Goal: Task Accomplishment & Management: Use online tool/utility

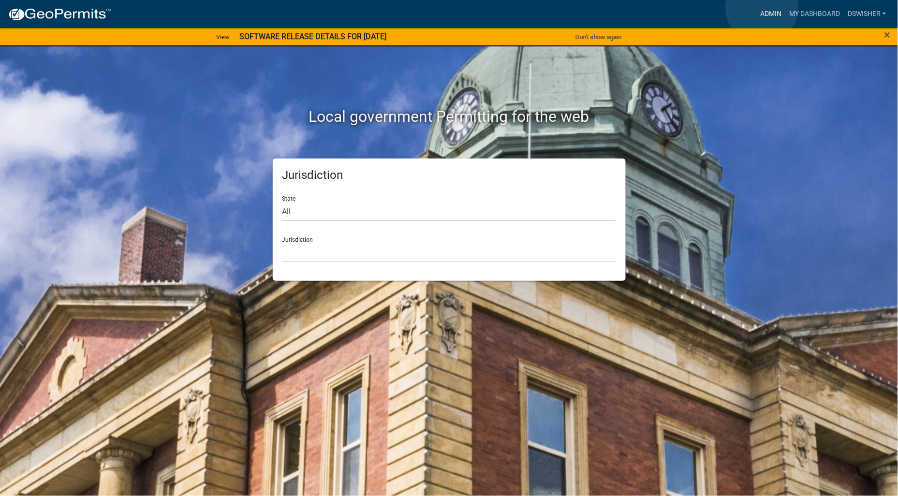
click at [762, 8] on link "Admin" at bounding box center [770, 14] width 29 height 18
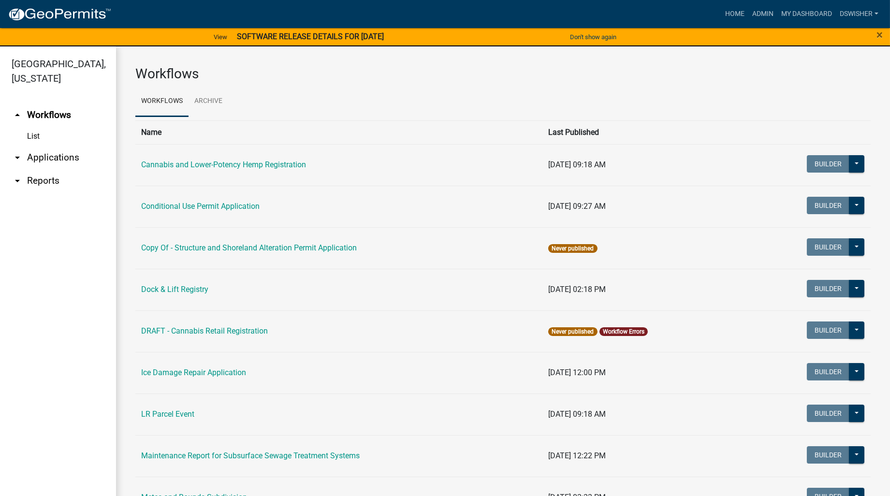
click at [36, 136] on link "List" at bounding box center [58, 136] width 116 height 19
click at [47, 156] on link "arrow_drop_down Applications" at bounding box center [58, 157] width 116 height 23
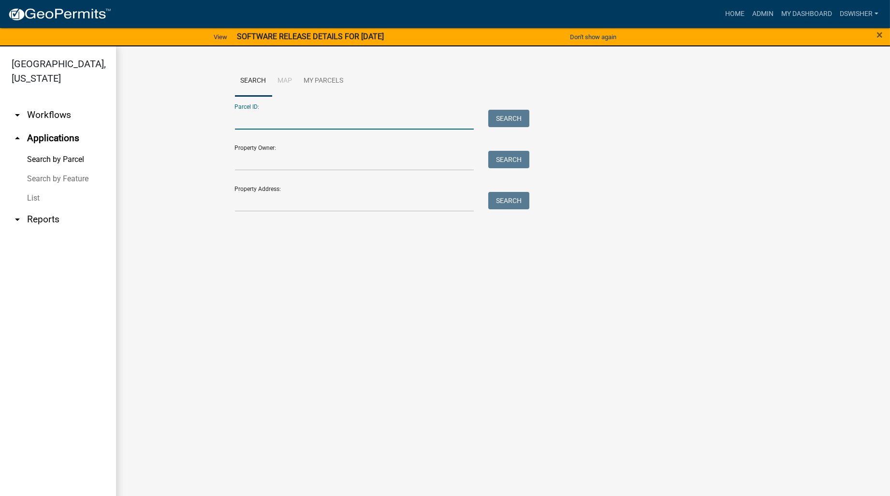
click at [257, 117] on input "Parcel ID:" at bounding box center [354, 120] width 239 height 20
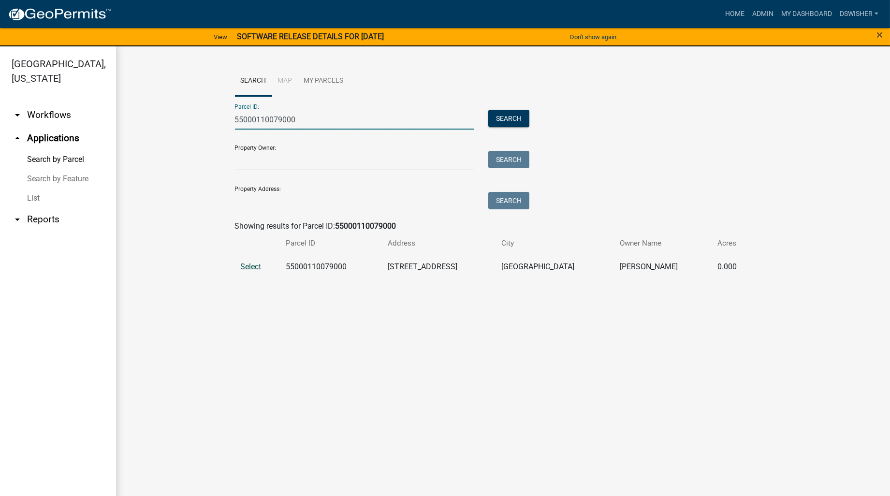
type input "55000110079000"
click at [258, 264] on span "Select" at bounding box center [251, 266] width 21 height 9
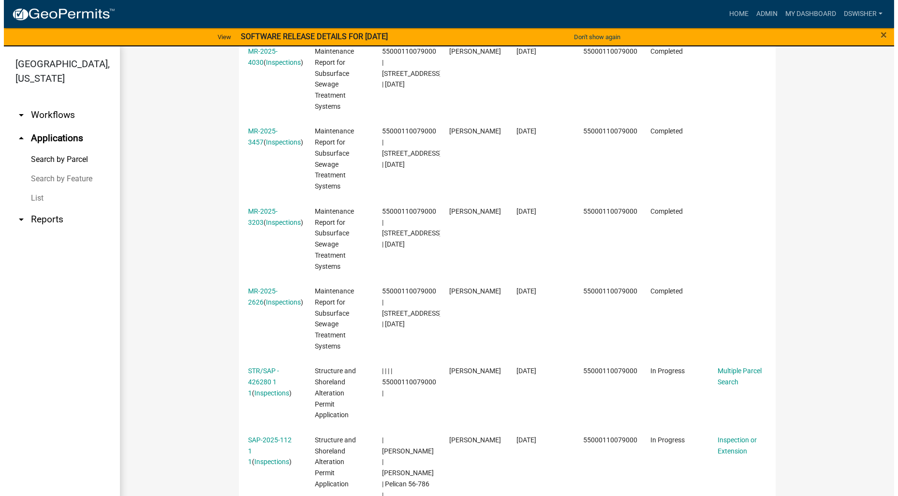
scroll to position [376, 0]
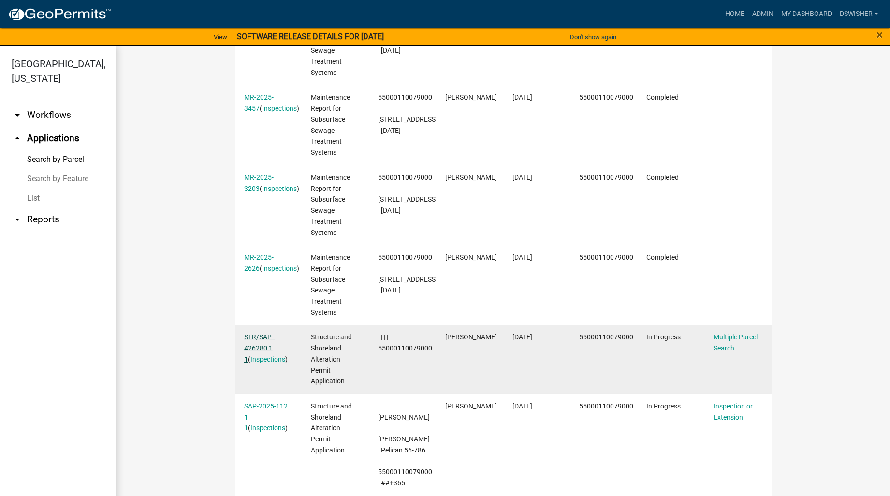
click at [250, 344] on link "STR/SAP - 426280 1 1" at bounding box center [259, 348] width 31 height 30
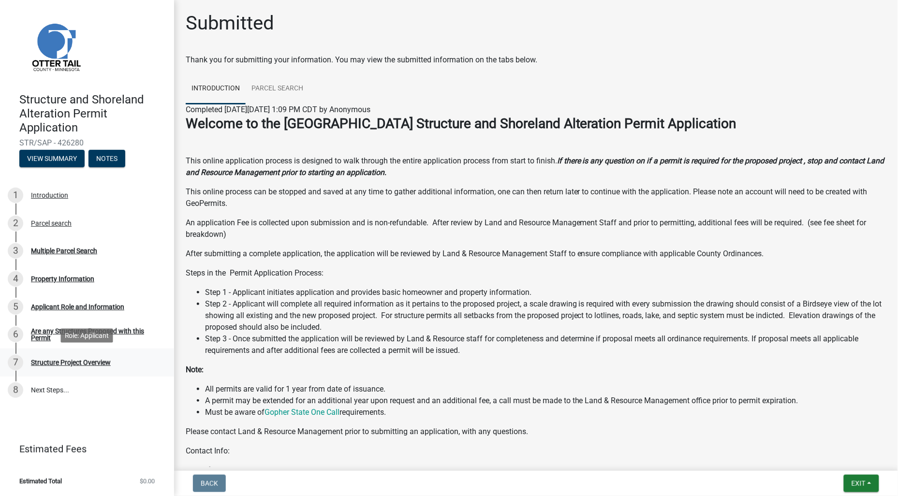
click at [84, 365] on div "Structure Project Overview" at bounding box center [71, 362] width 80 height 7
click at [84, 364] on div "Structure Project Overview" at bounding box center [71, 362] width 80 height 7
click at [85, 361] on div "Structure Project Overview" at bounding box center [71, 362] width 80 height 7
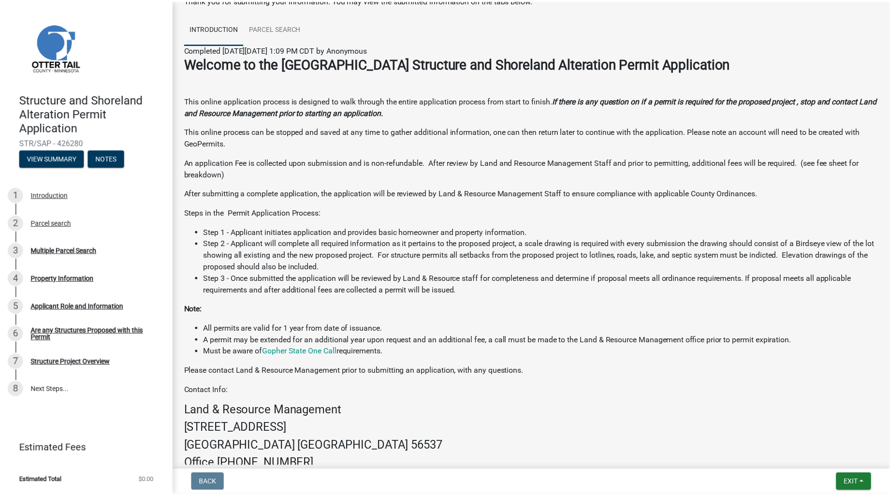
scroll to position [168, 0]
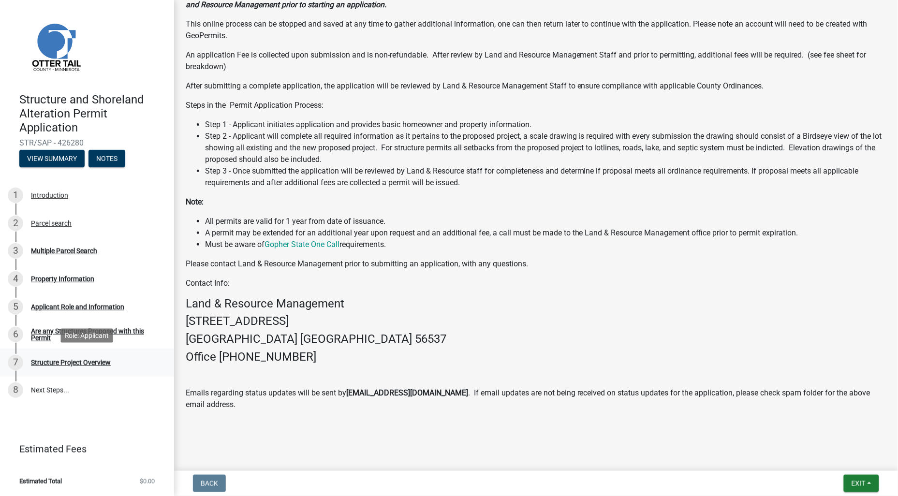
click at [49, 361] on div "Structure Project Overview" at bounding box center [71, 362] width 80 height 7
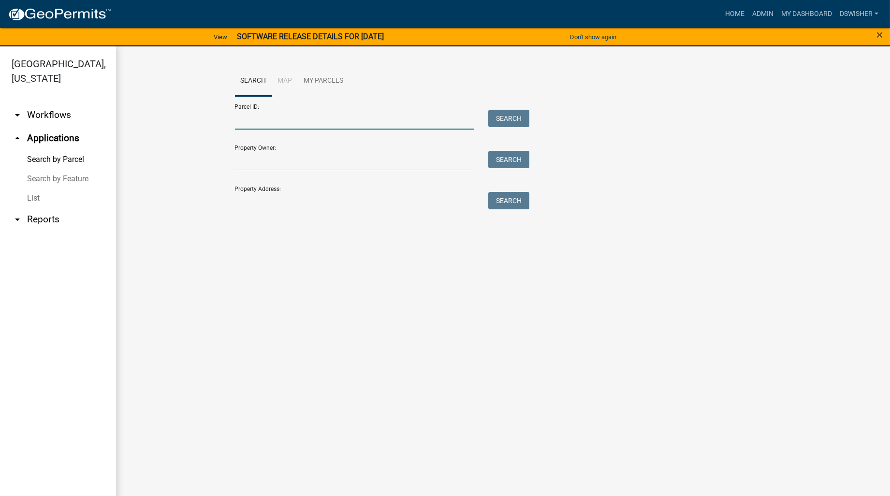
click at [247, 115] on input "Parcel ID:" at bounding box center [354, 120] width 239 height 20
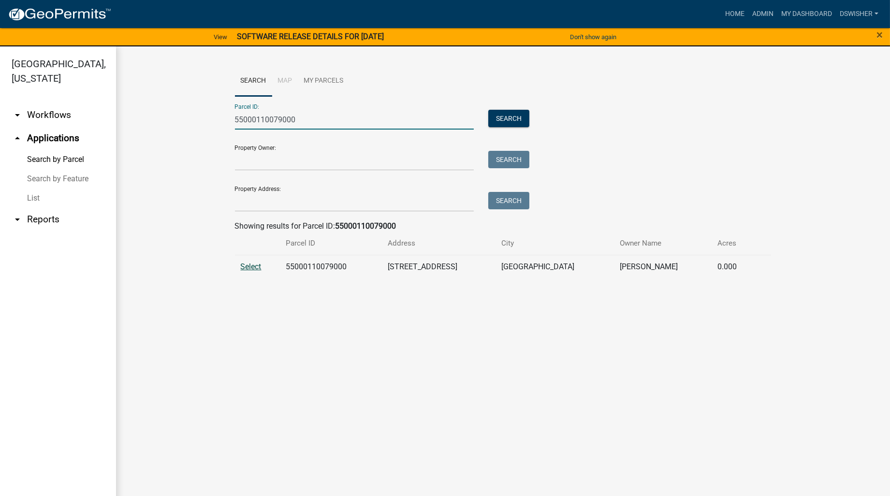
type input "55000110079000"
click at [257, 264] on span "Select" at bounding box center [251, 266] width 21 height 9
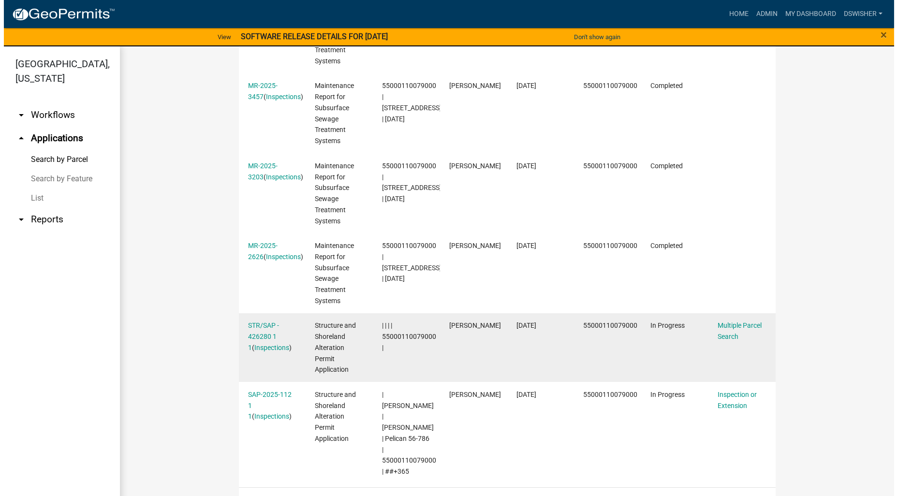
scroll to position [388, 0]
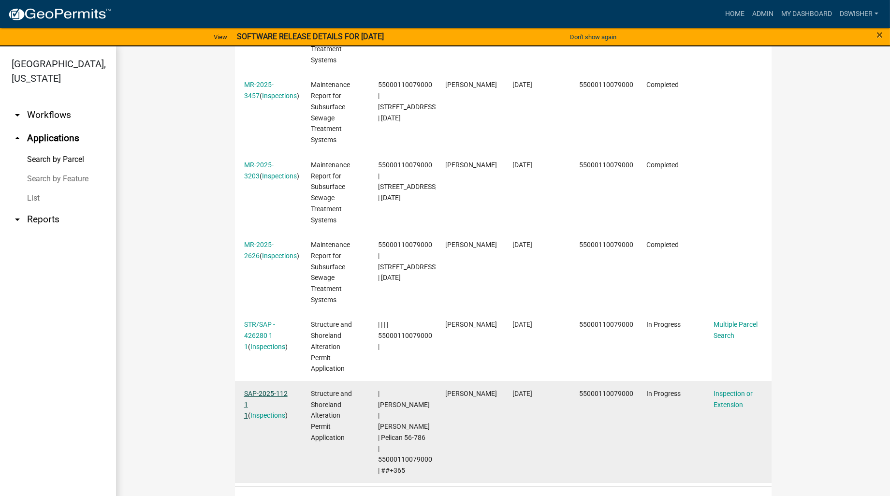
click at [260, 392] on link "SAP-2025-112 1 1" at bounding box center [266, 405] width 44 height 30
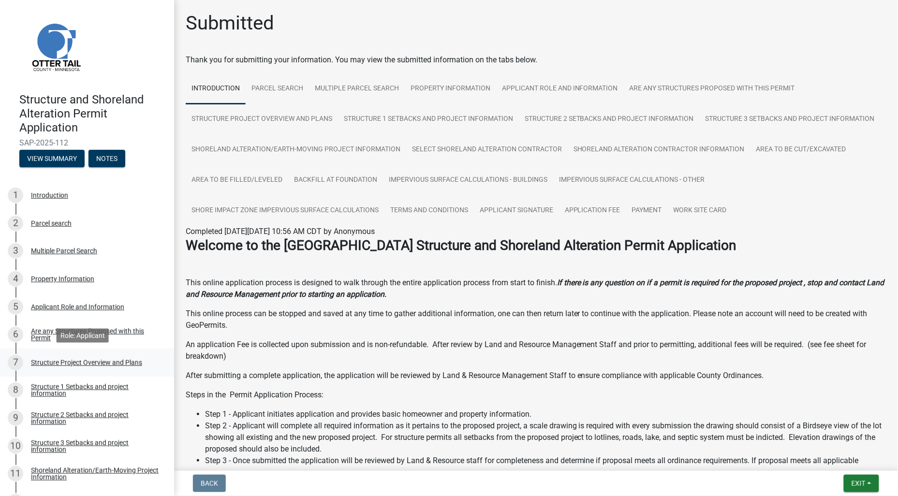
click at [64, 360] on div "Structure Project Overview and Plans" at bounding box center [86, 362] width 111 height 7
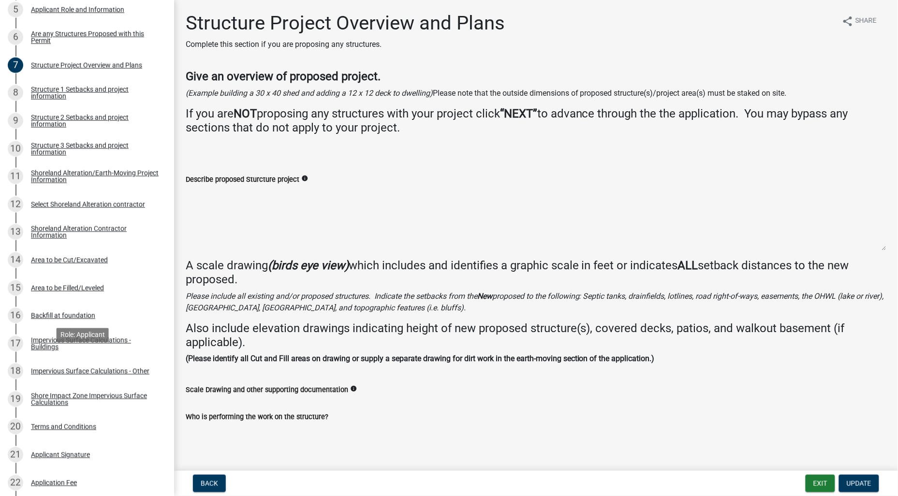
scroll to position [471, 0]
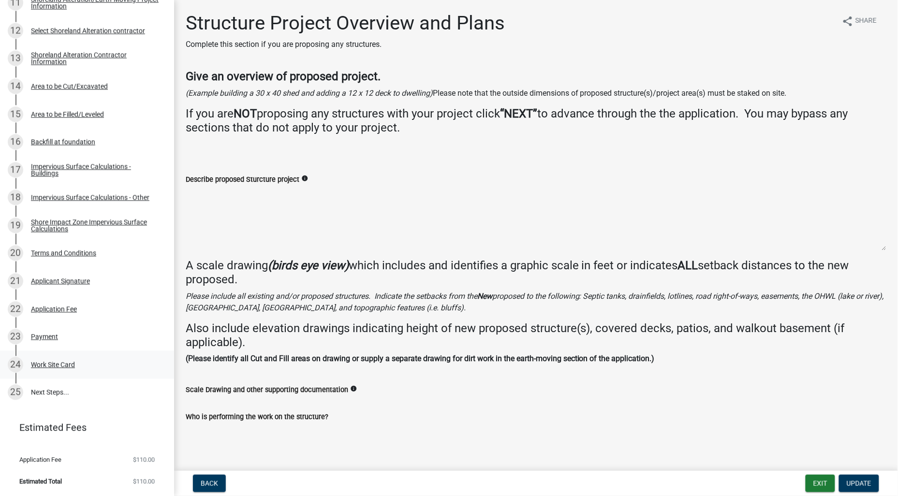
click at [52, 359] on div "24 Work Site Card" at bounding box center [83, 364] width 151 height 15
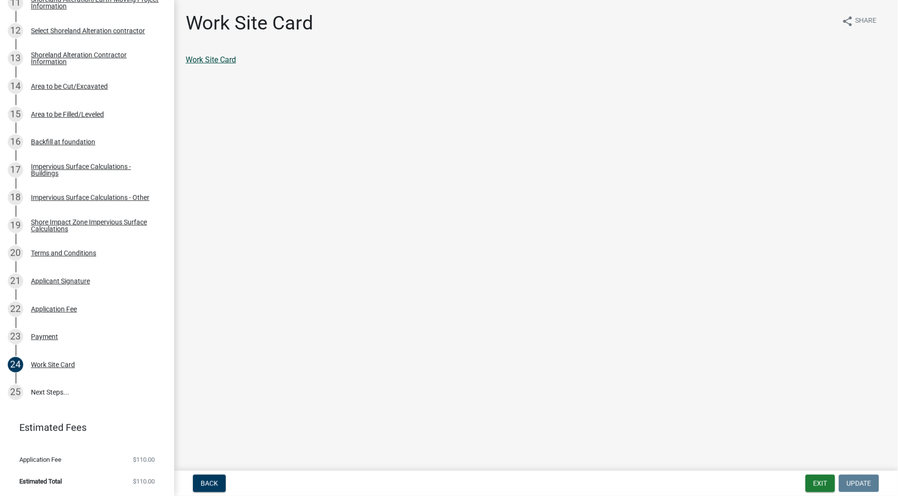
click at [221, 63] on link "Work Site Card" at bounding box center [211, 59] width 50 height 9
